Goal: Task Accomplishment & Management: Manage account settings

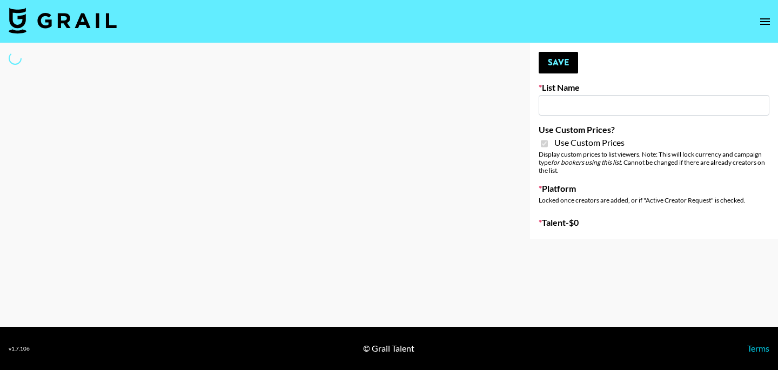
type input "HaruHaru Wonder 15/10"
checkbox input "true"
select select "Brand"
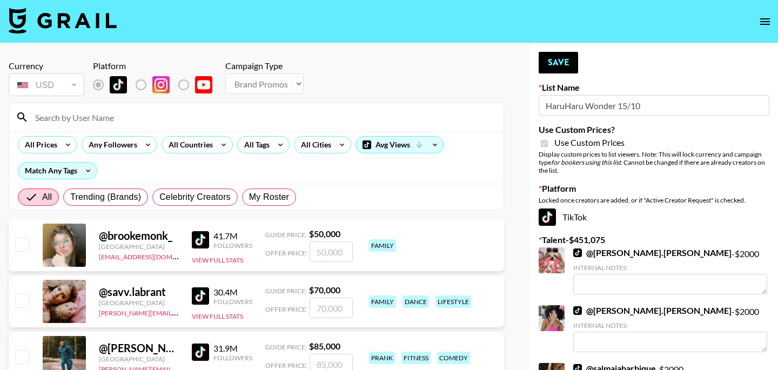
click at [77, 119] on input at bounding box center [263, 117] width 469 height 17
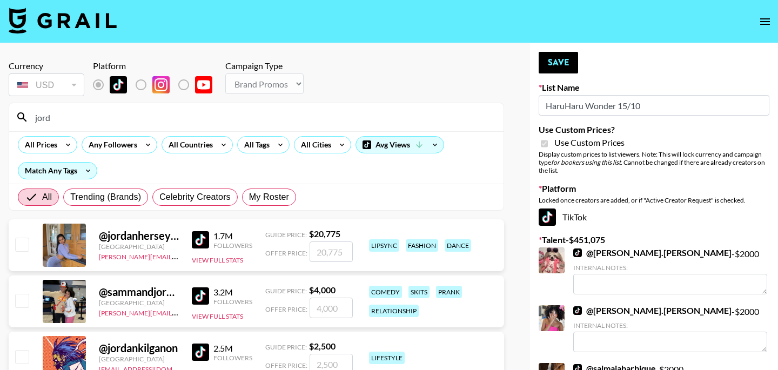
click at [86, 117] on input "jord" at bounding box center [263, 117] width 469 height 17
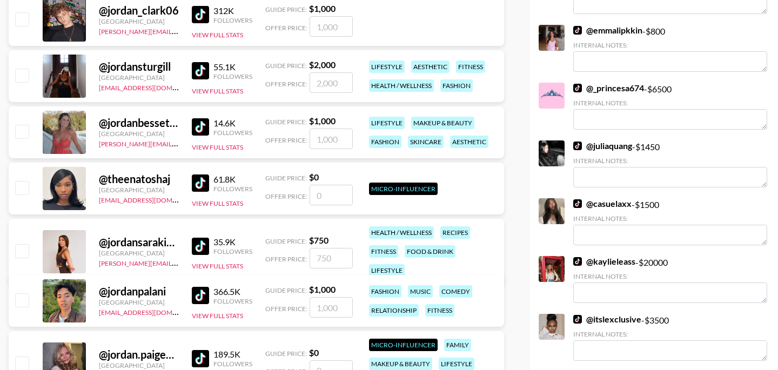
scroll to position [839, 0]
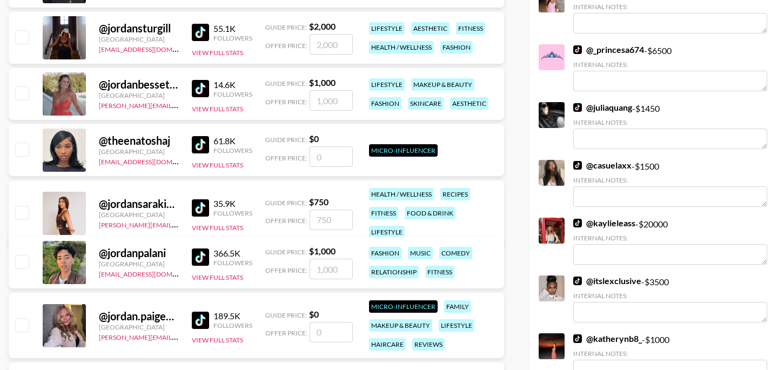
type input "jordan"
click at [21, 93] on input "checkbox" at bounding box center [21, 92] width 13 height 13
checkbox input "true"
type input "1000"
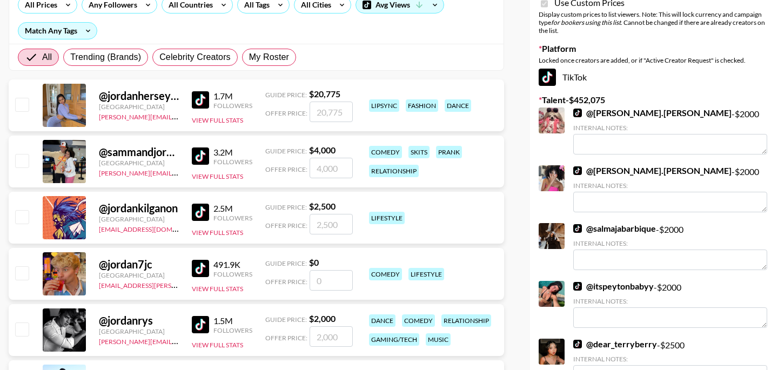
scroll to position [0, 0]
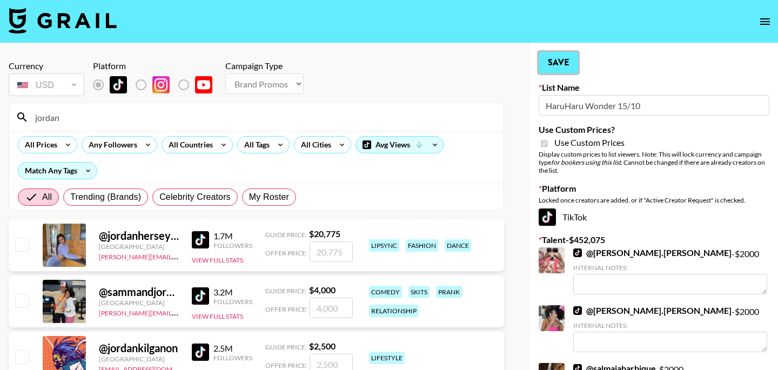
click at [559, 61] on button "Save" at bounding box center [558, 63] width 39 height 22
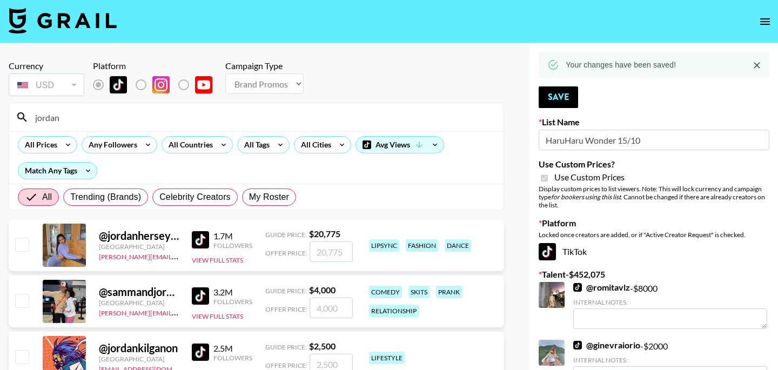
click at [127, 122] on input "jordan" at bounding box center [263, 117] width 469 height 17
type input "j"
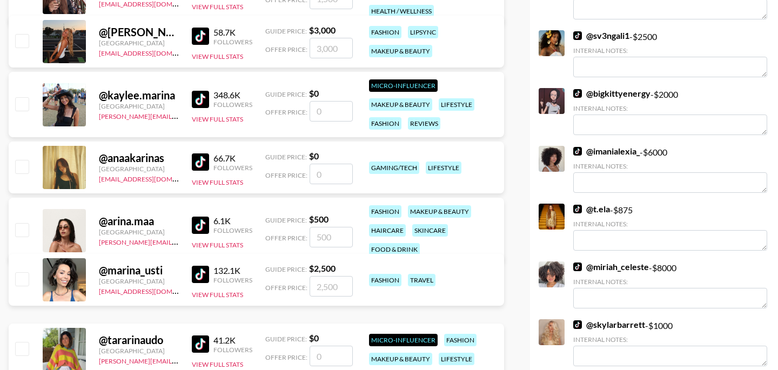
scroll to position [551, 0]
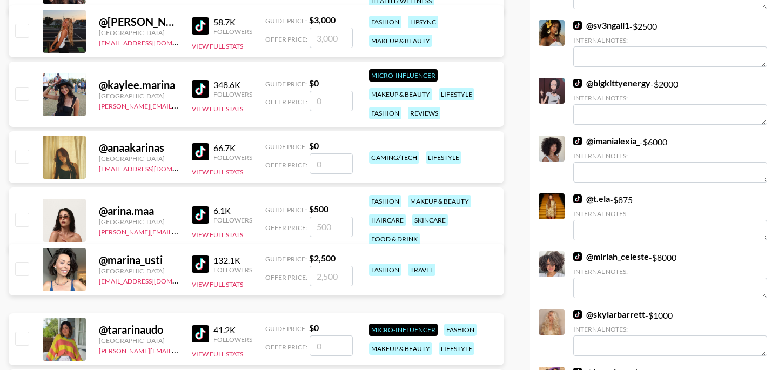
type input "arina"
click at [28, 216] on input "checkbox" at bounding box center [21, 219] width 13 height 13
checkbox input "true"
type input "500"
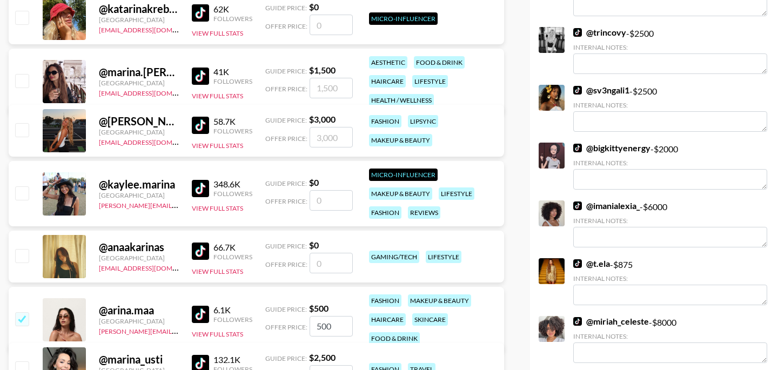
scroll to position [0, 0]
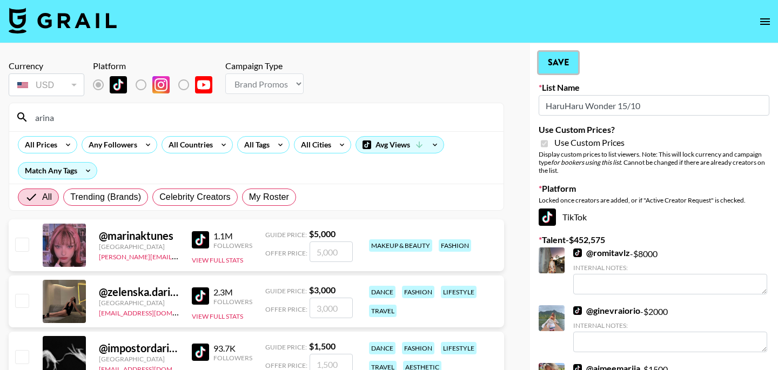
click at [563, 59] on button "Save" at bounding box center [558, 63] width 39 height 22
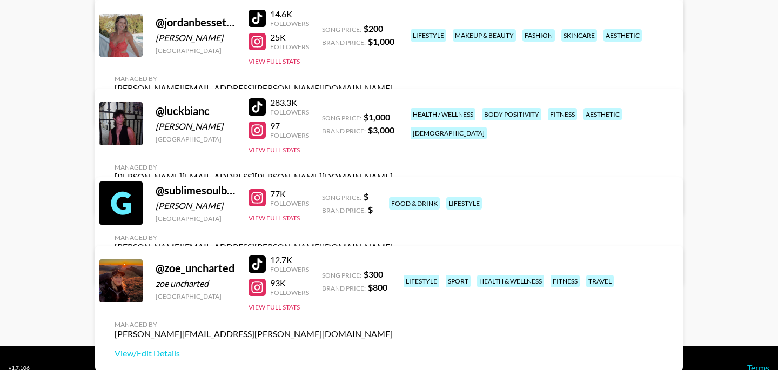
scroll to position [692, 0]
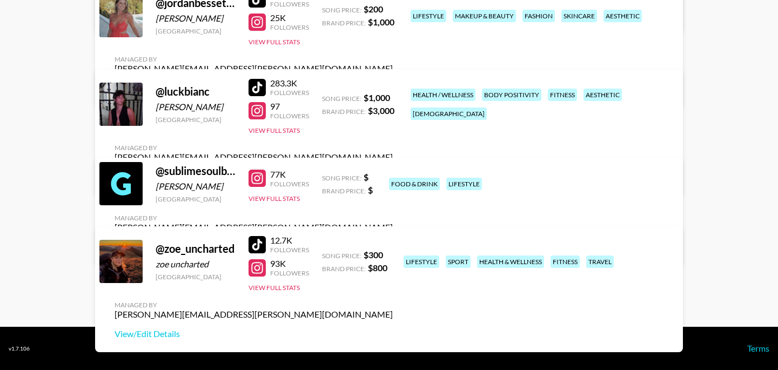
click at [257, 187] on div at bounding box center [257, 178] width 17 height 17
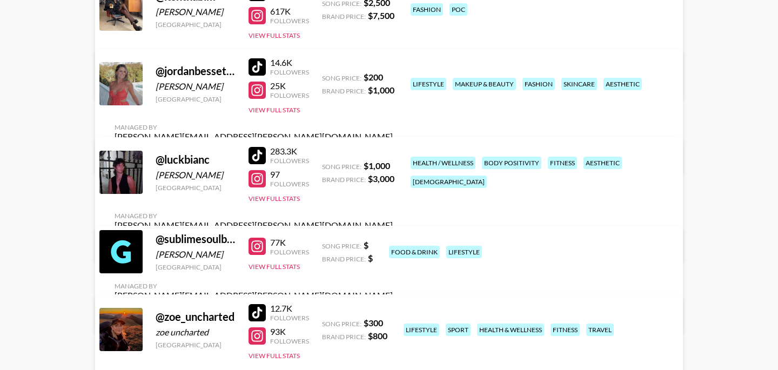
scroll to position [608, 0]
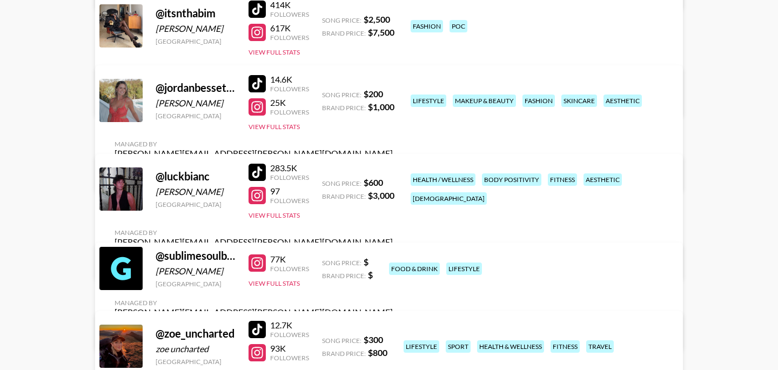
scroll to position [613, 0]
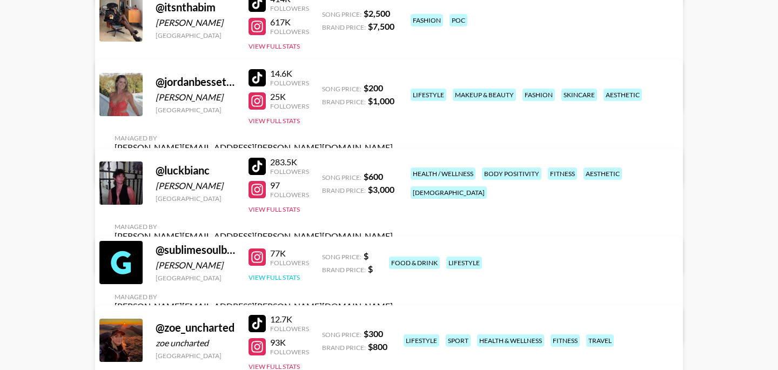
click at [265, 282] on button "View Full Stats" at bounding box center [274, 278] width 51 height 8
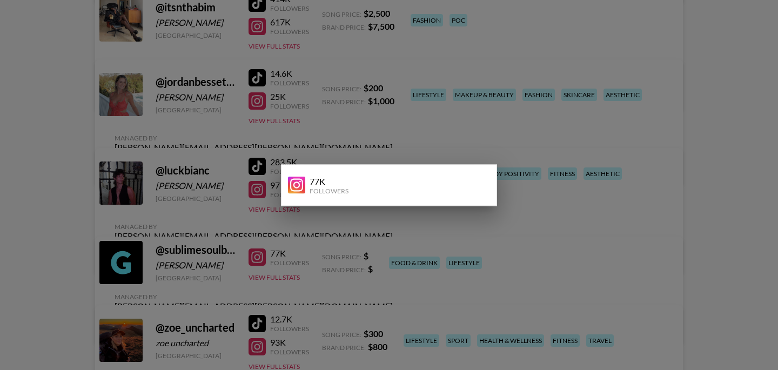
click at [386, 279] on div at bounding box center [389, 185] width 778 height 370
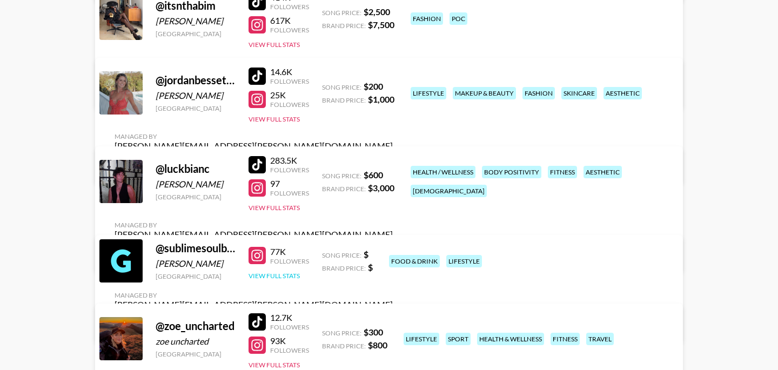
scroll to position [614, 0]
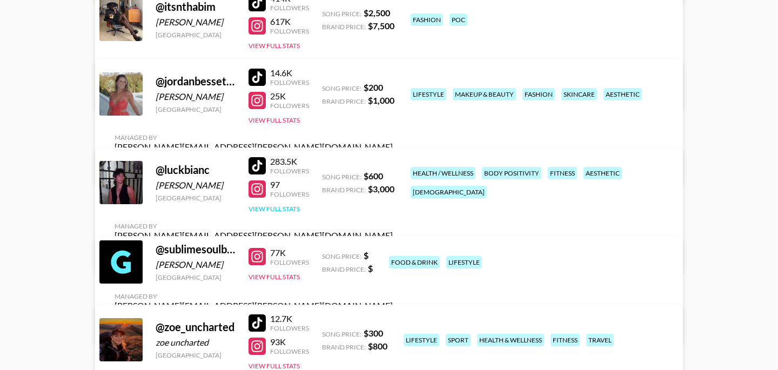
click at [272, 213] on button "View Full Stats" at bounding box center [274, 209] width 51 height 8
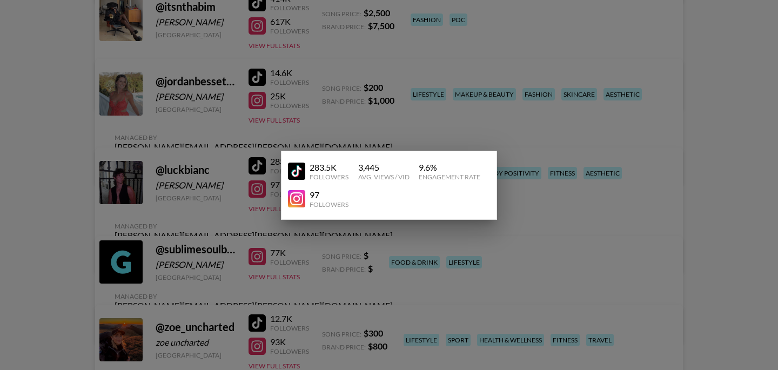
click at [295, 241] on div at bounding box center [389, 185] width 778 height 370
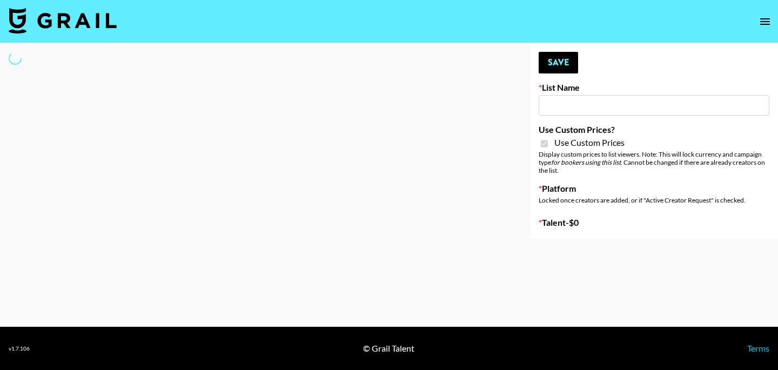
type input "Walmart Fashion"
checkbox input "true"
select select "Brand"
